Goal: Task Accomplishment & Management: Use online tool/utility

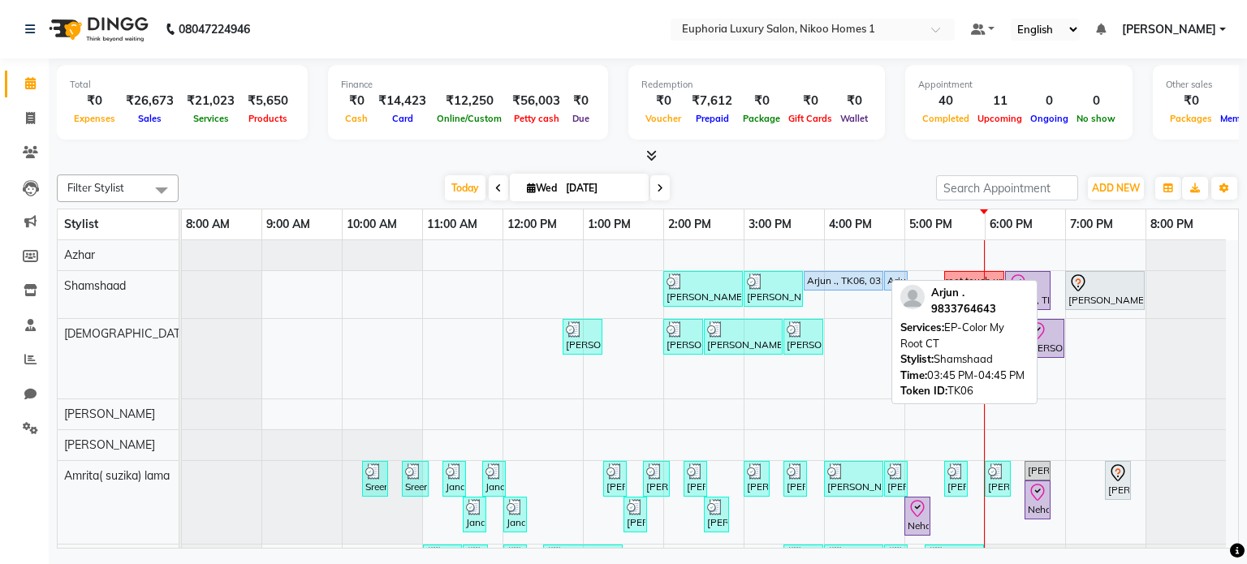
click at [858, 275] on div "Arjun ., TK06, 03:45 PM-04:45 PM, EP-Color My Root CT" at bounding box center [843, 281] width 76 height 15
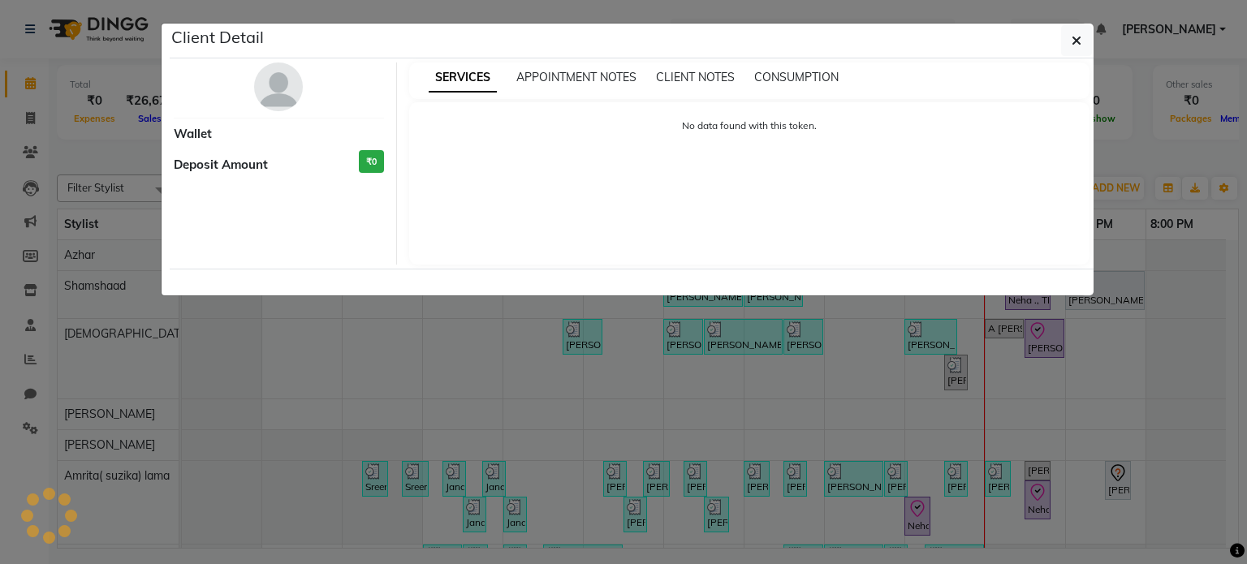
select select "5"
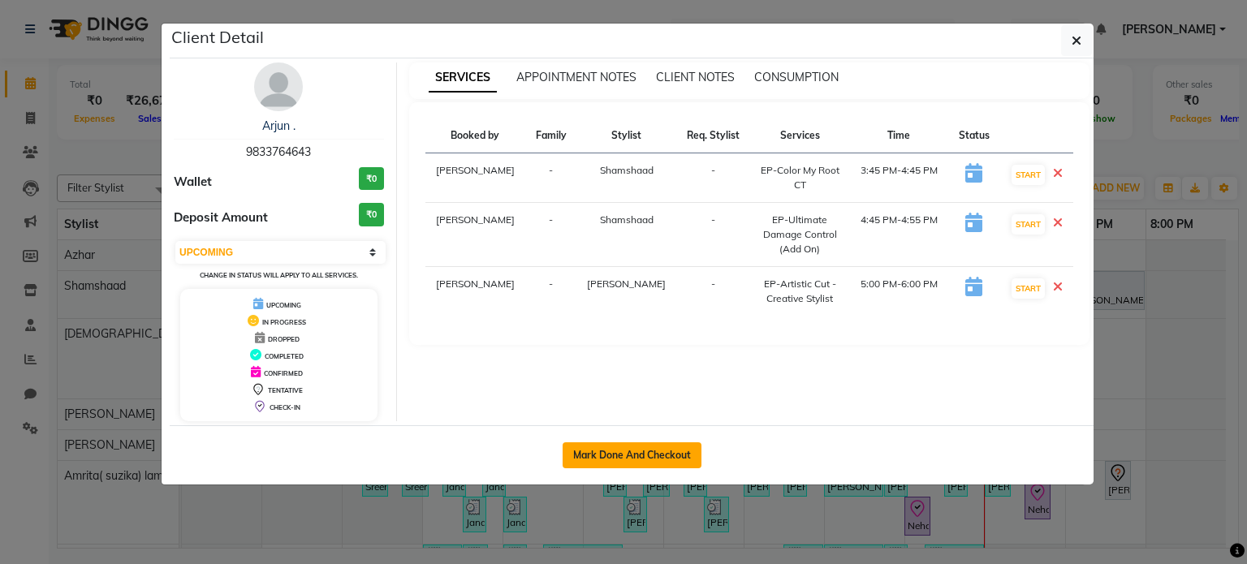
click at [628, 446] on button "Mark Done And Checkout" at bounding box center [632, 455] width 139 height 26
select select "7987"
select select "service"
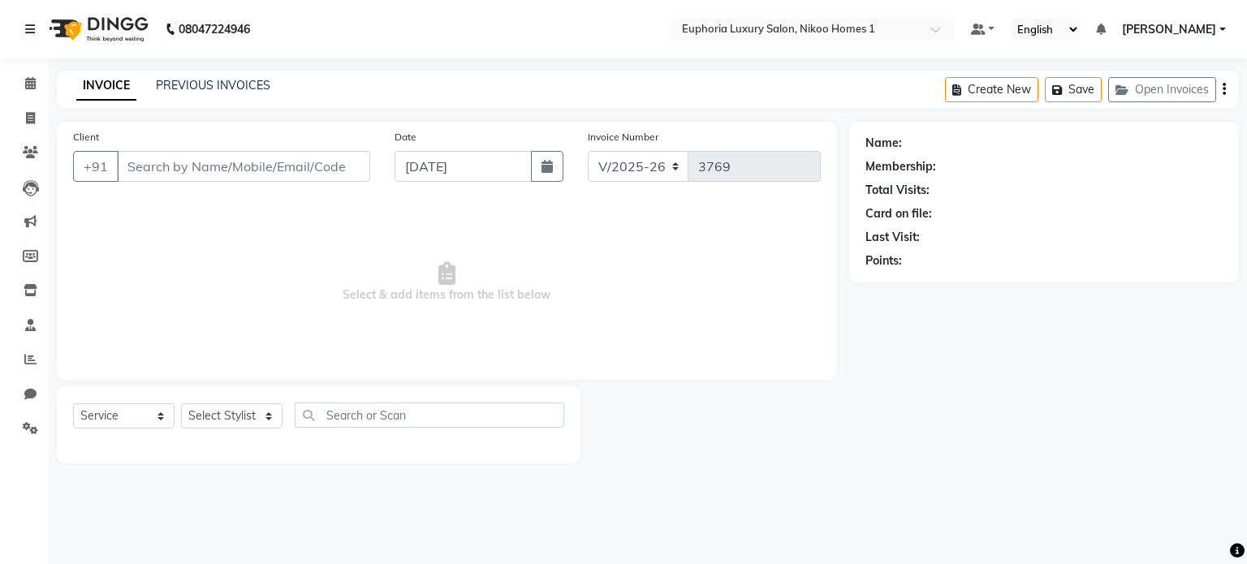
type input "9833764643"
select select "74079"
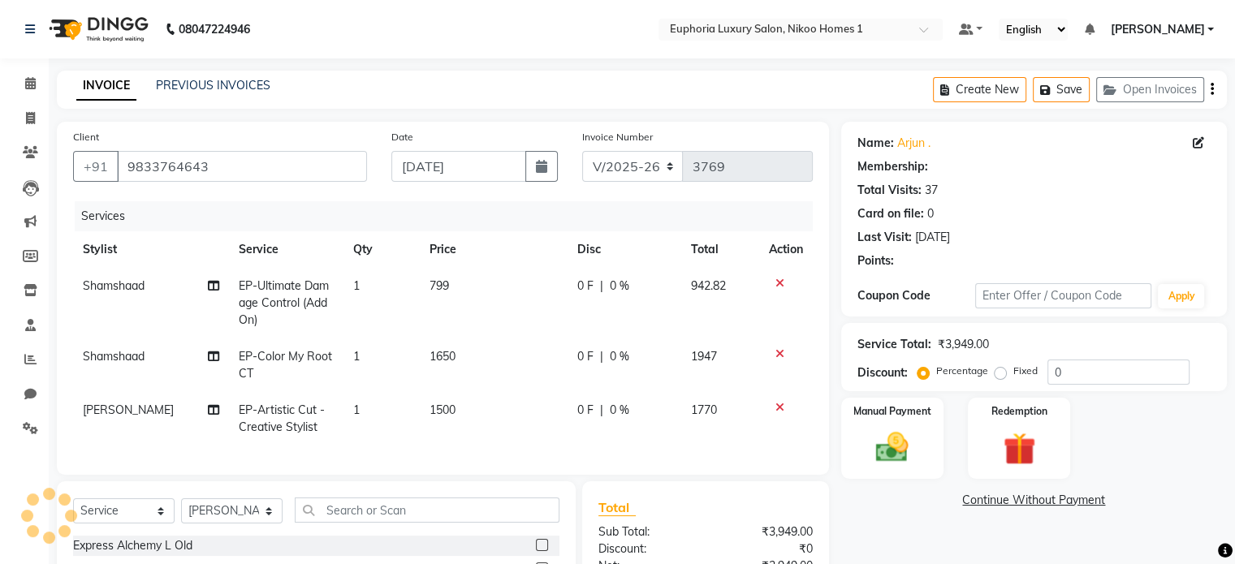
select select "2: Object"
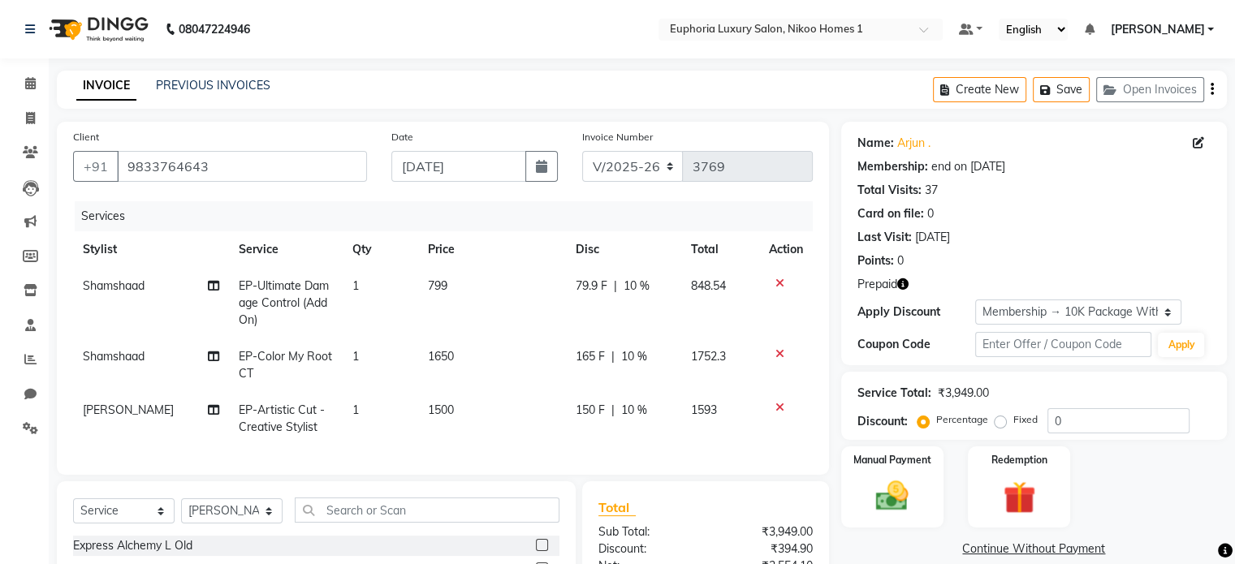
type input "10"
click at [630, 292] on span "10 %" at bounding box center [637, 286] width 26 height 17
select select "87739"
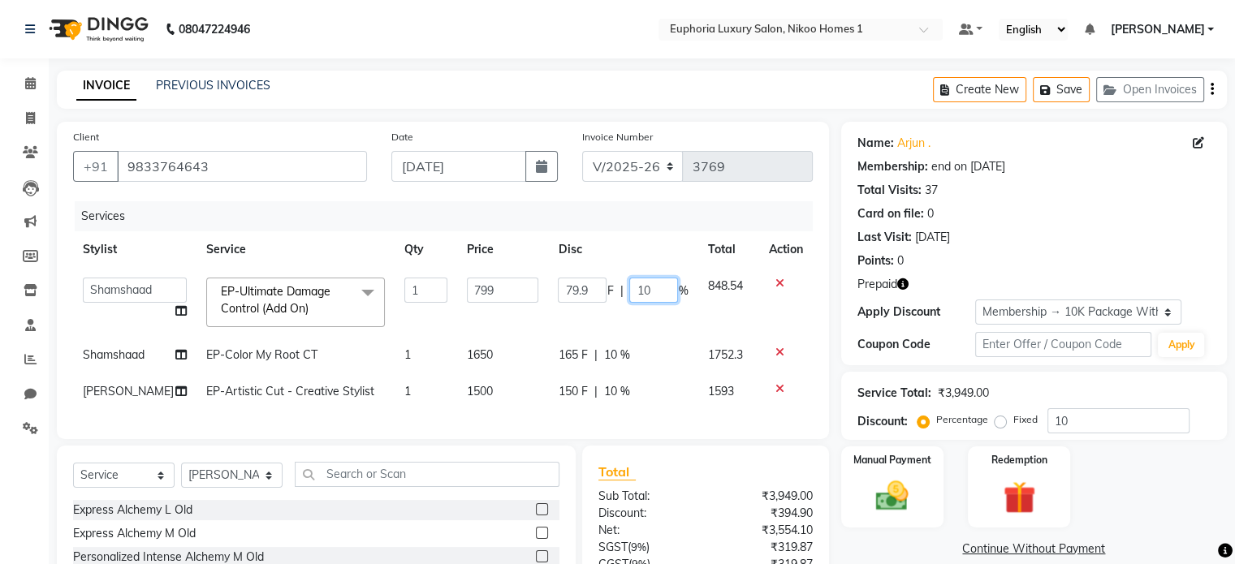
drag, startPoint x: 655, startPoint y: 292, endPoint x: 533, endPoint y: 297, distance: 122.7
click at [533, 297] on tr "Admin Amrita( suzika) lama Atif Ali Azhar Bharath Bhumika Binita Chhetri Binoy …" at bounding box center [443, 302] width 740 height 69
type input "100"
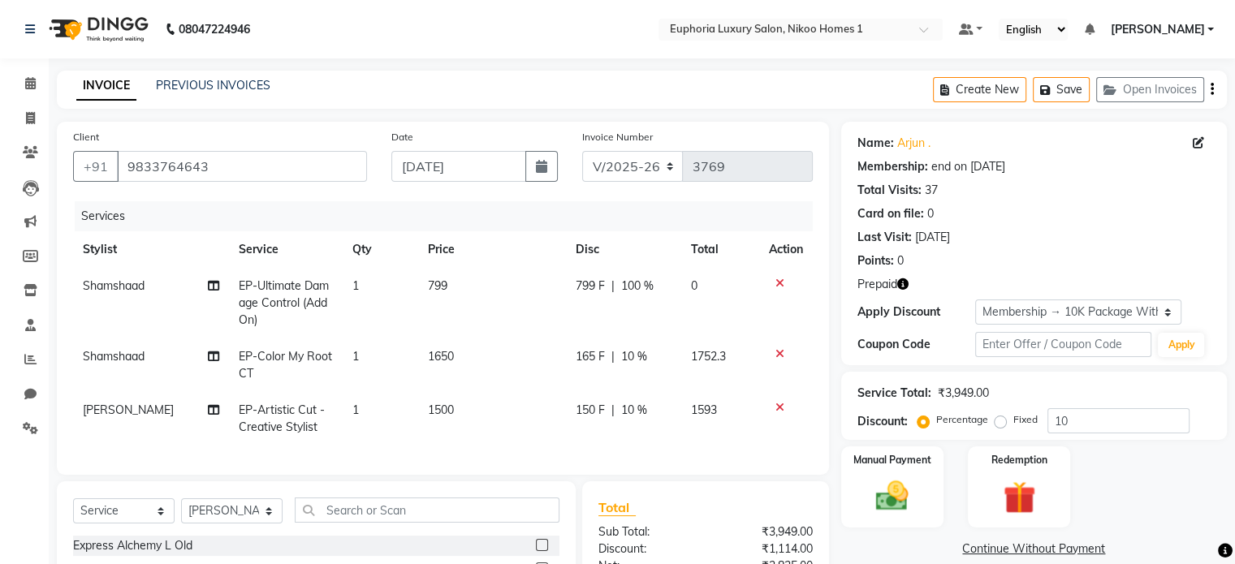
click at [507, 369] on td "1650" at bounding box center [491, 366] width 147 height 54
select select "87739"
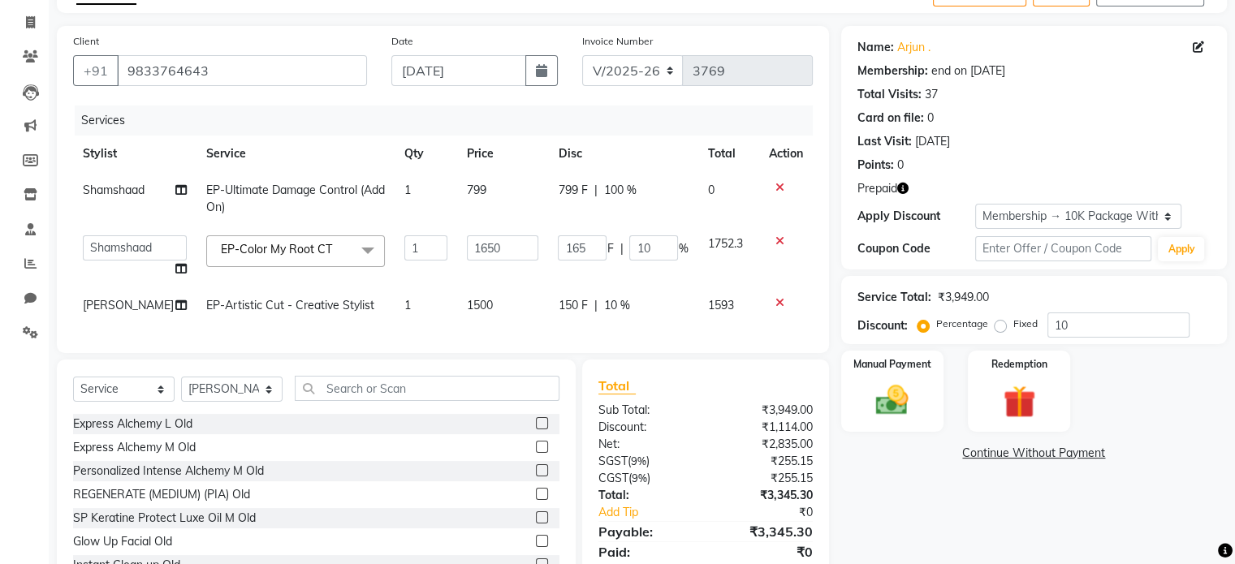
scroll to position [104, 0]
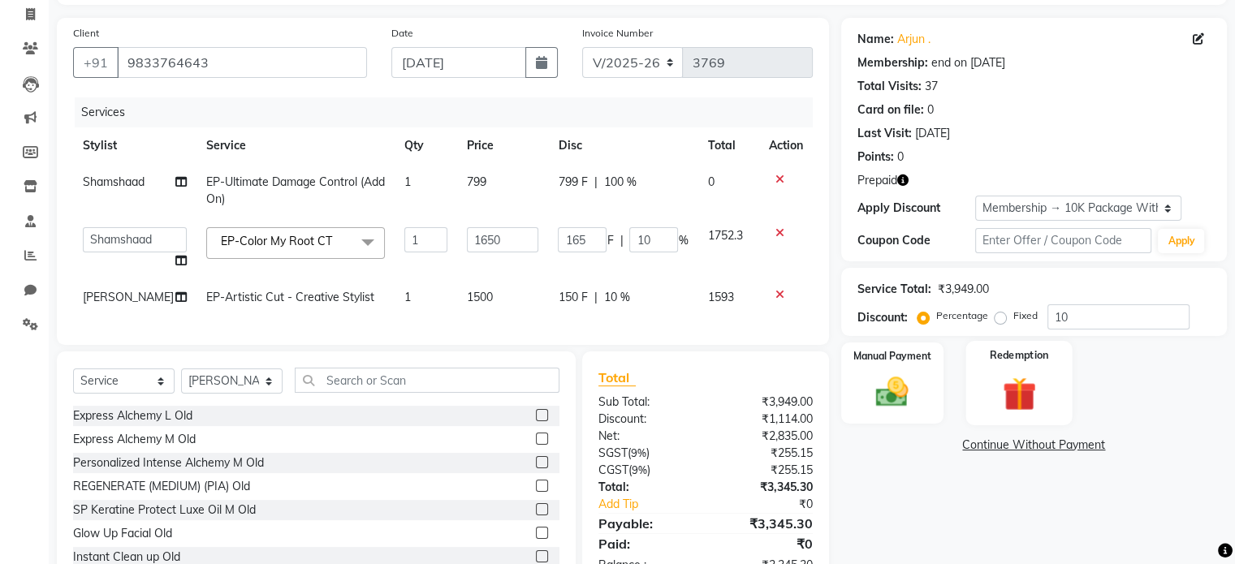
click at [1010, 389] on img at bounding box center [1018, 393] width 54 height 41
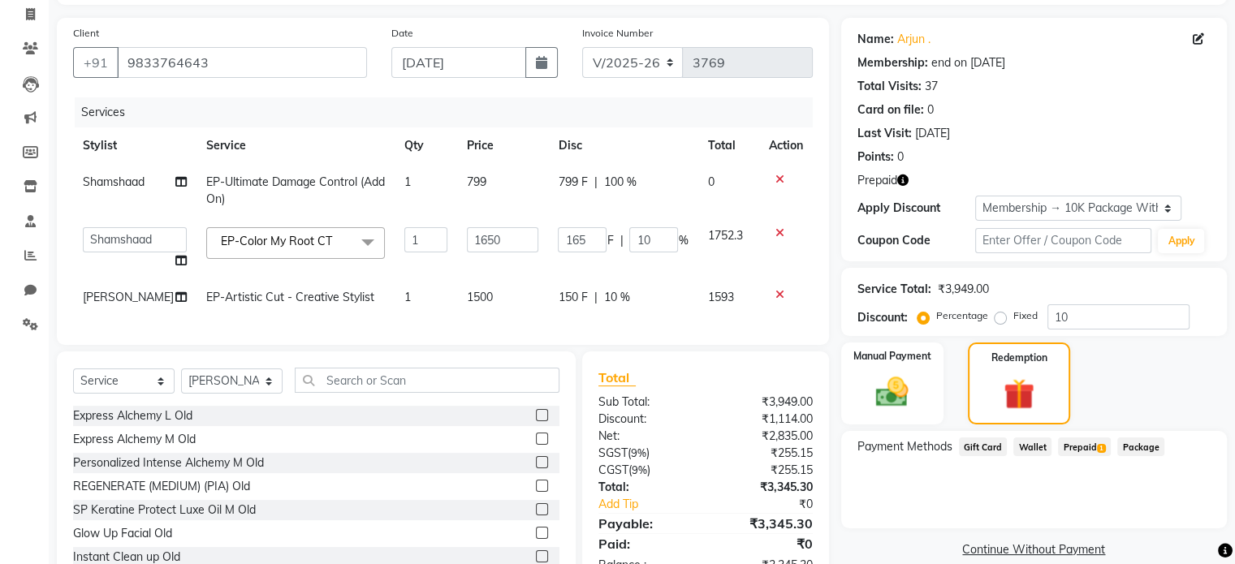
click at [1071, 446] on span "Prepaid 1" at bounding box center [1084, 447] width 53 height 19
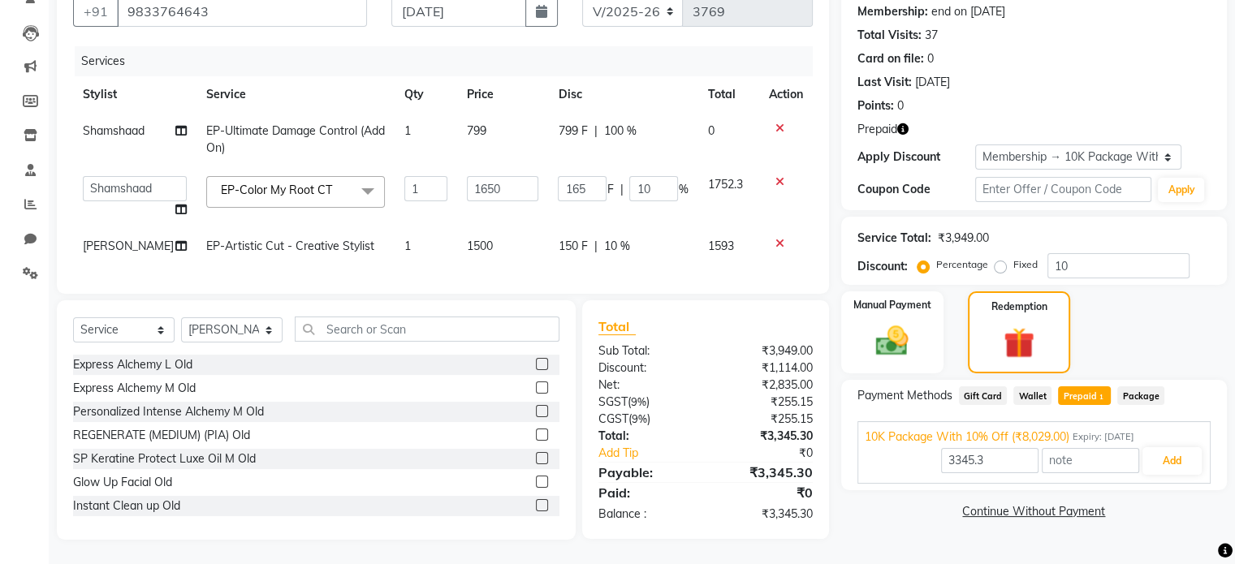
scroll to position [167, 0]
click at [1163, 451] on button "Add" at bounding box center [1171, 461] width 59 height 28
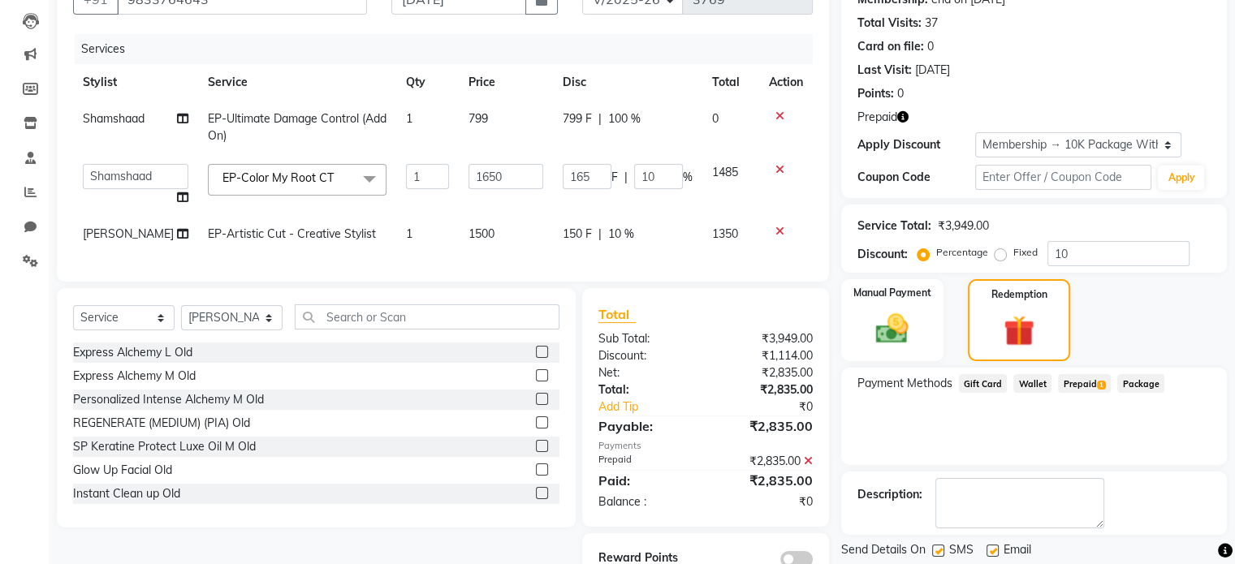
scroll to position [224, 0]
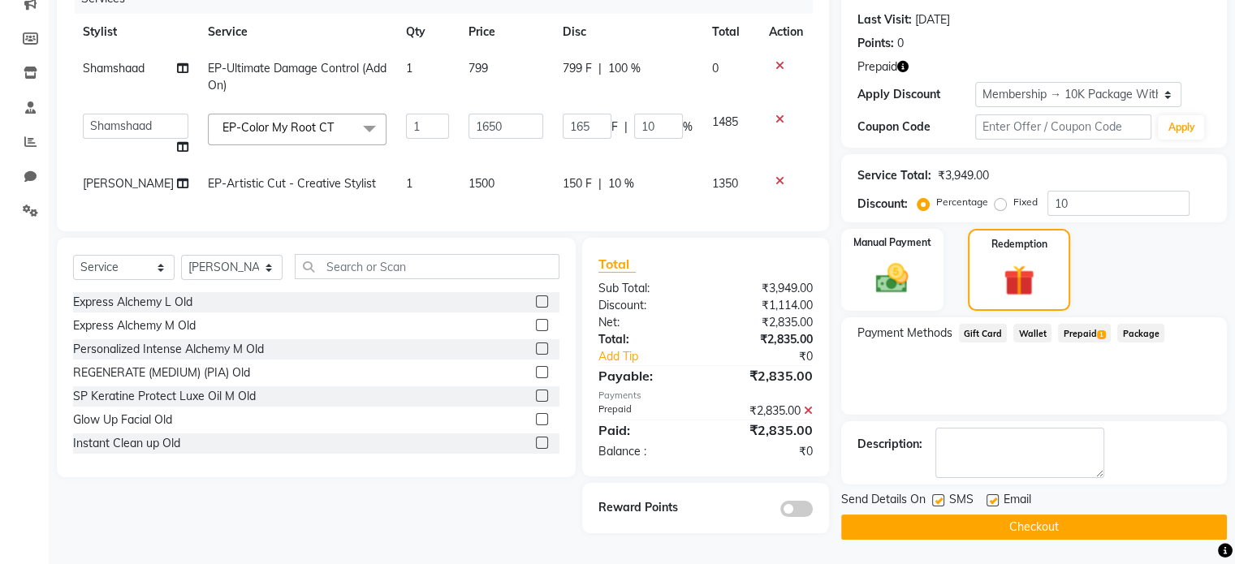
click at [996, 516] on button "Checkout" at bounding box center [1034, 527] width 386 height 25
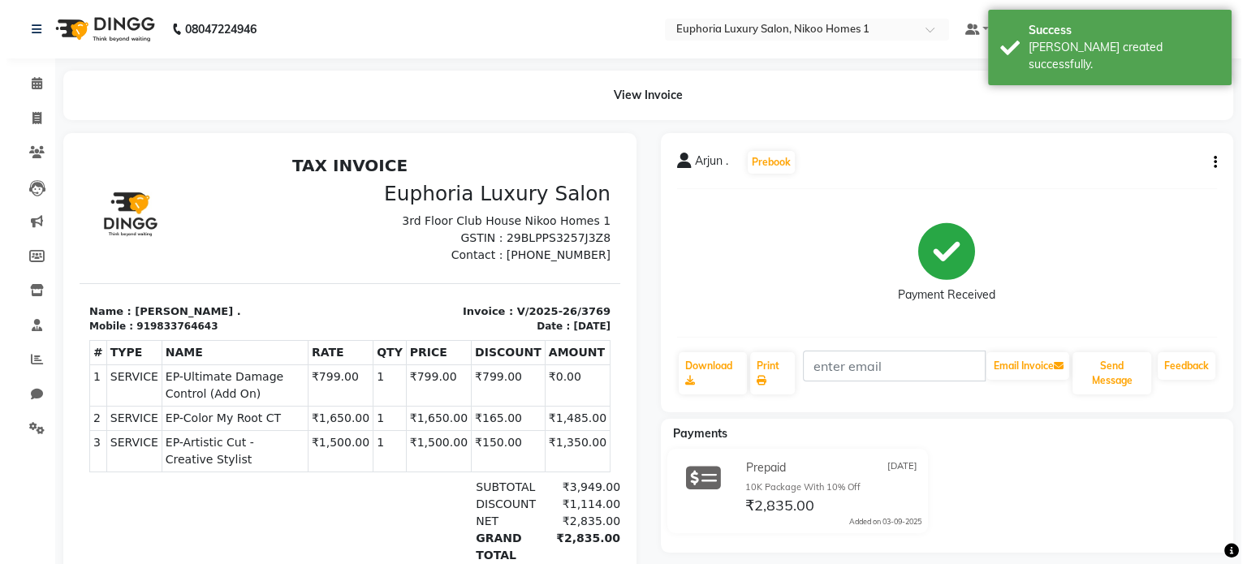
scroll to position [13, 0]
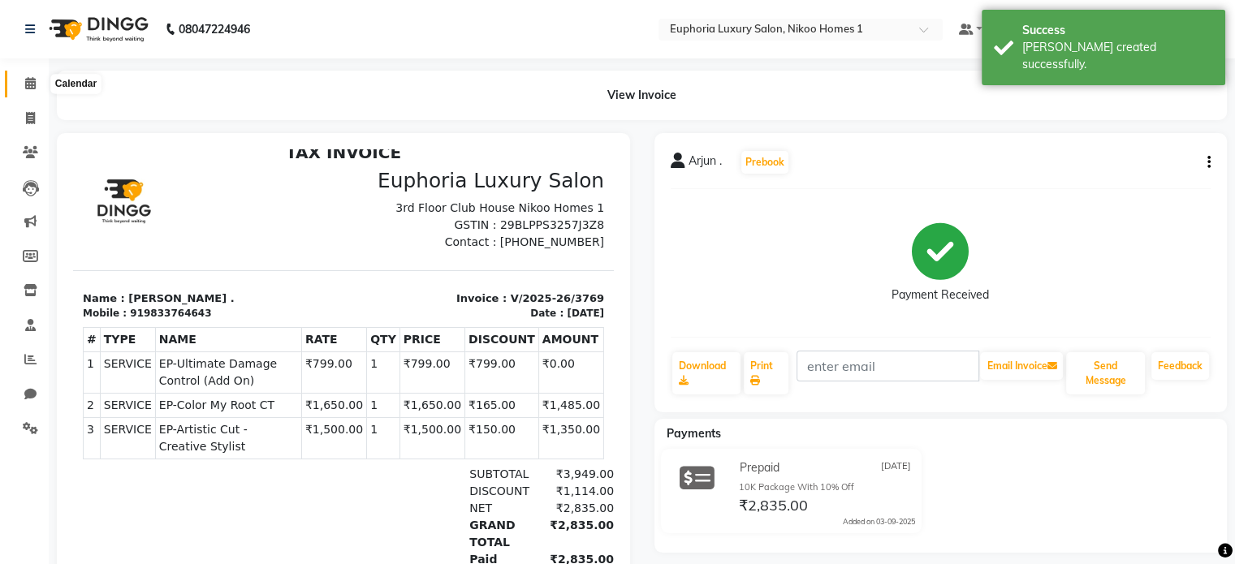
click at [28, 81] on icon at bounding box center [30, 83] width 11 height 12
